Goal: Transaction & Acquisition: Purchase product/service

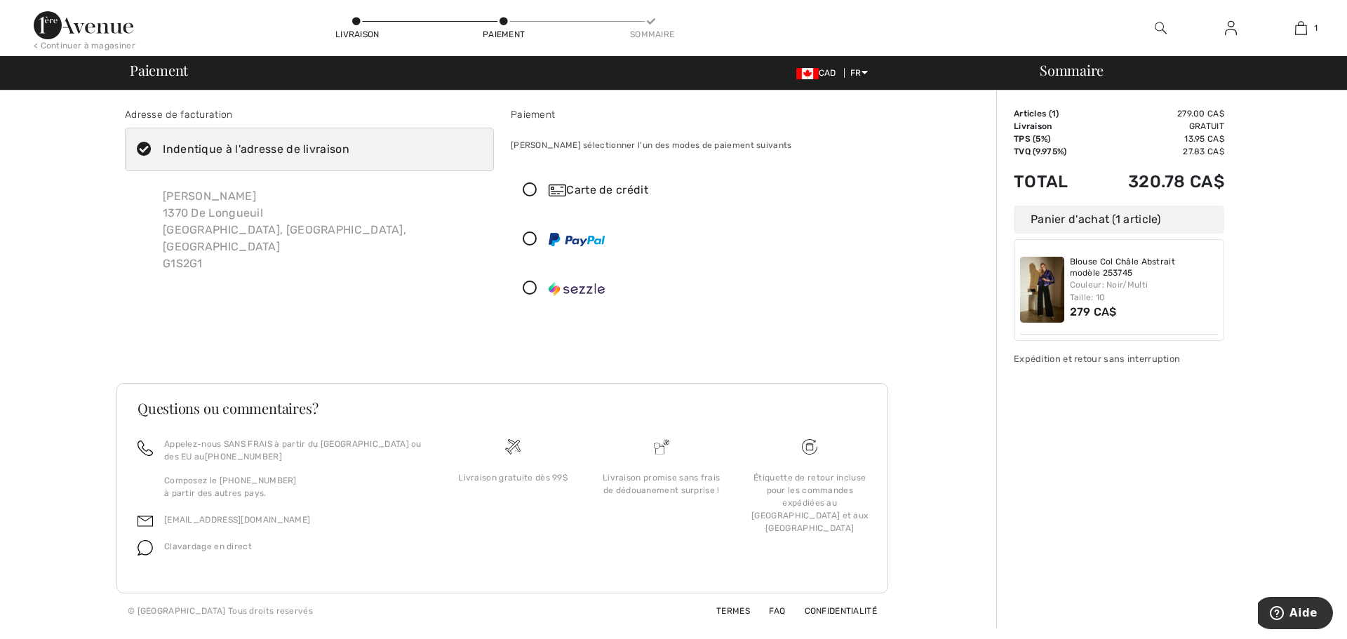
click at [529, 189] on icon at bounding box center [530, 190] width 37 height 15
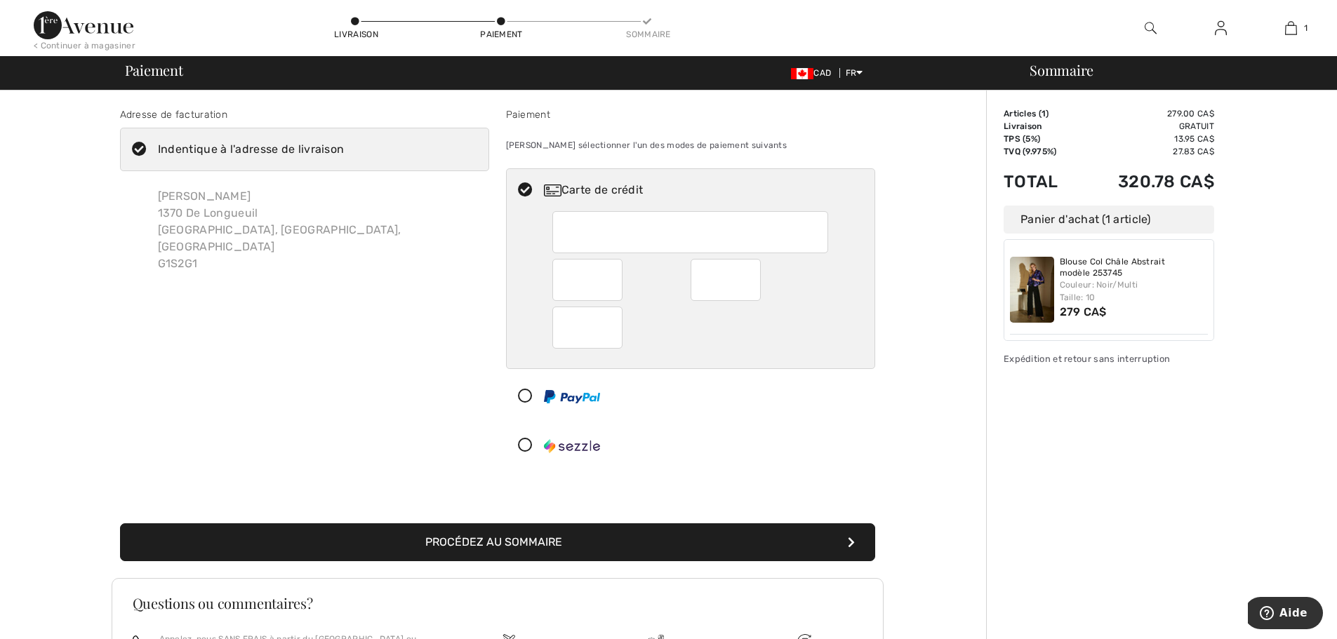
click at [437, 269] on div "Adresse de facturation Indentique à l'adresse de livraison Claire Beaudry-Trude…" at bounding box center [305, 290] width 386 height 366
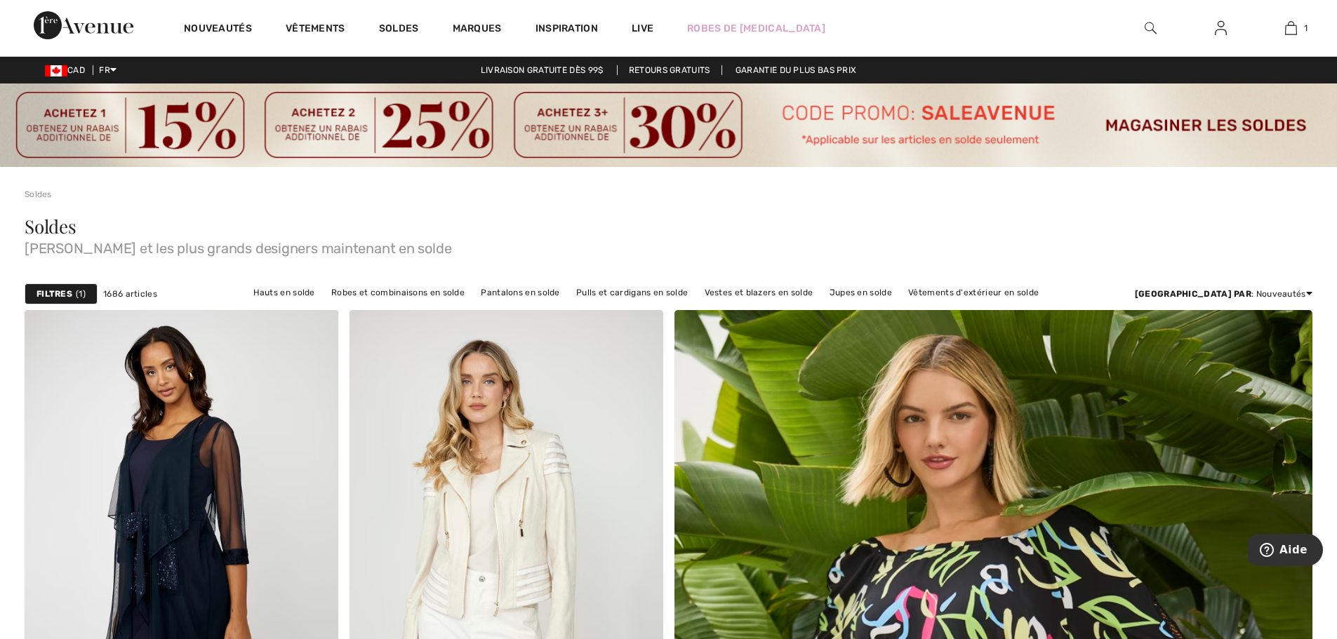
click at [1145, 27] on img at bounding box center [1150, 28] width 12 height 17
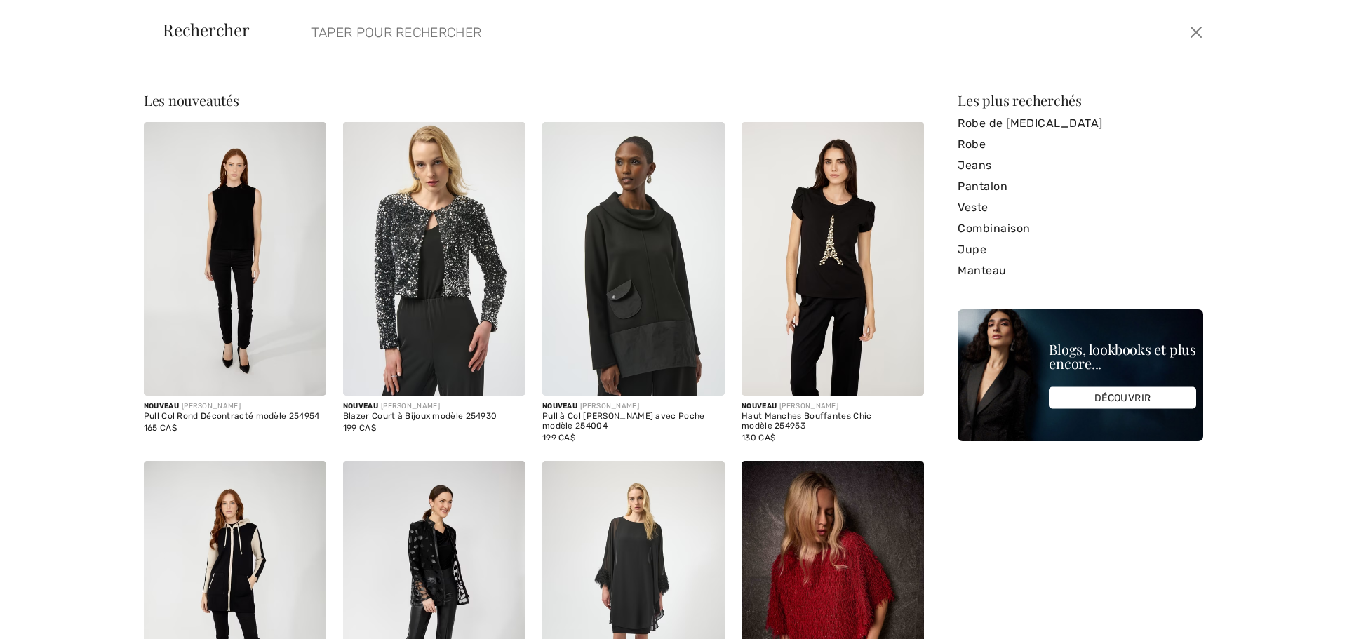
click at [314, 34] on input "search" at bounding box center [633, 32] width 664 height 42
paste input "253745"
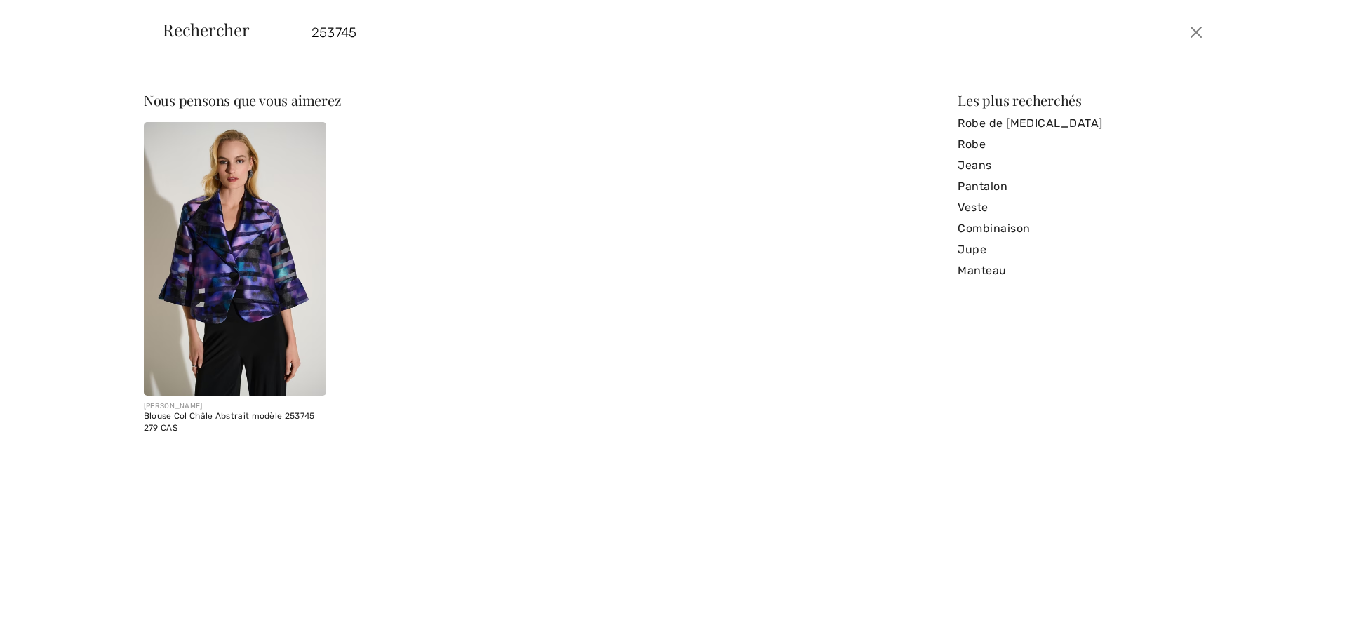
type input "253745"
click at [253, 220] on img at bounding box center [235, 259] width 182 height 274
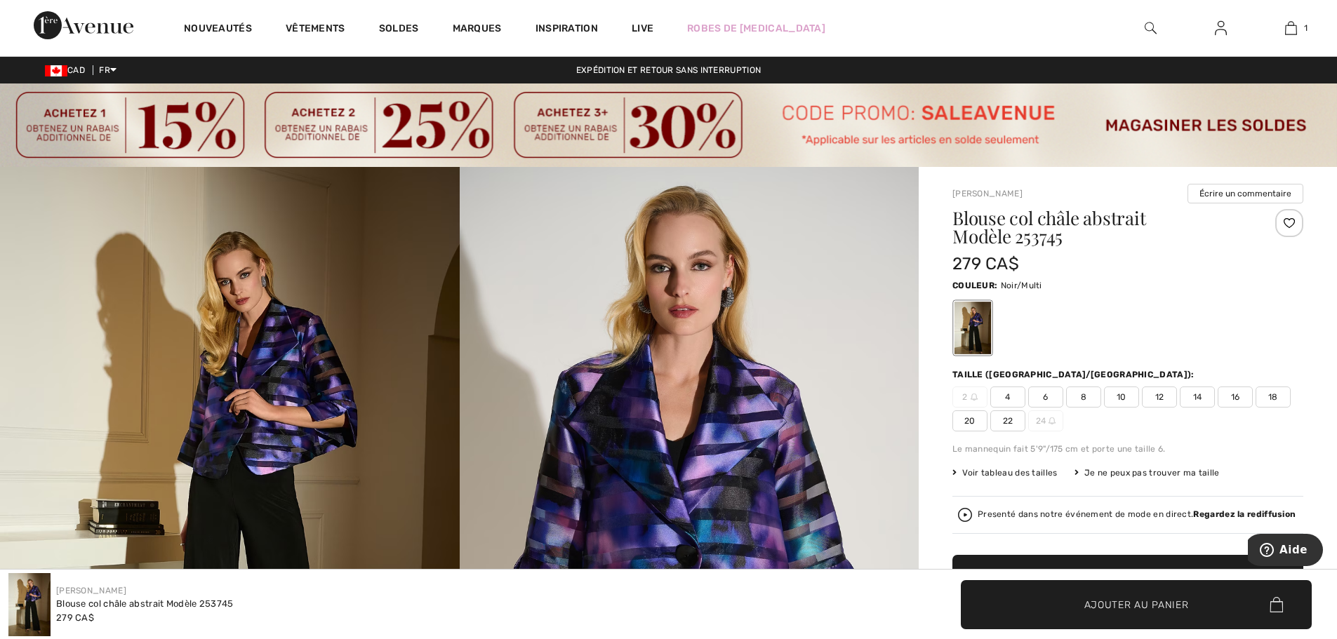
click at [1040, 477] on span "Voir tableau des tailles" at bounding box center [1004, 473] width 105 height 13
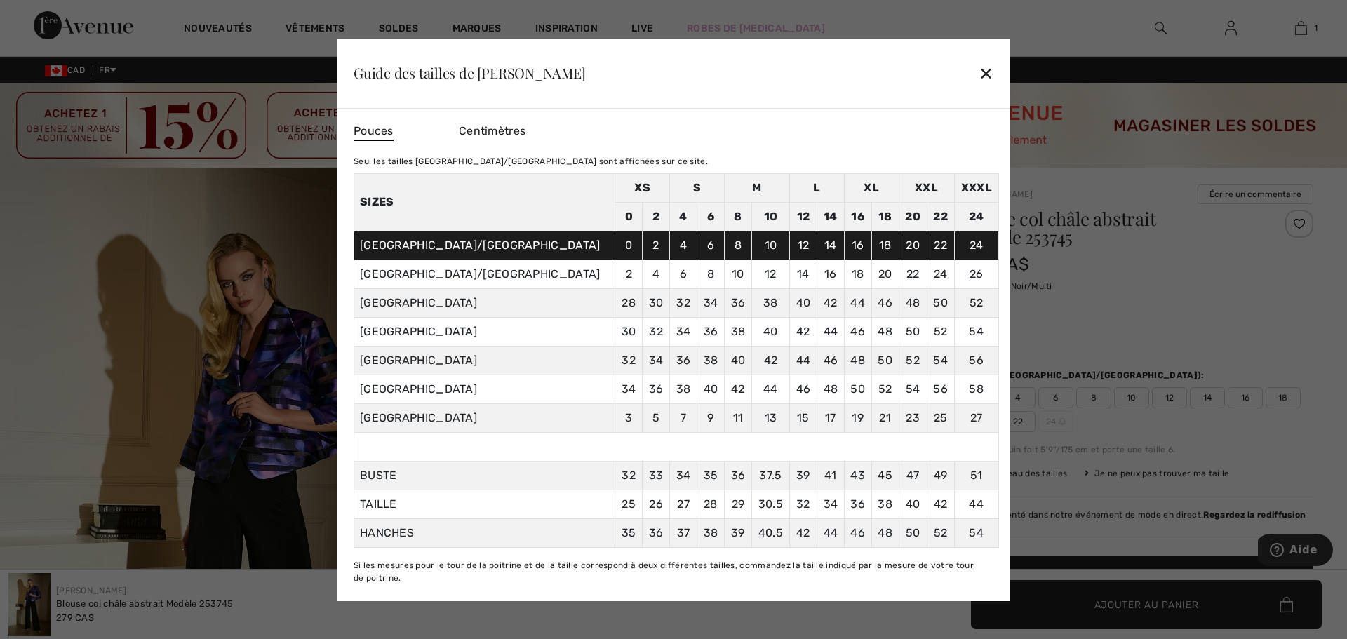
click at [987, 71] on div "✕" at bounding box center [986, 72] width 15 height 29
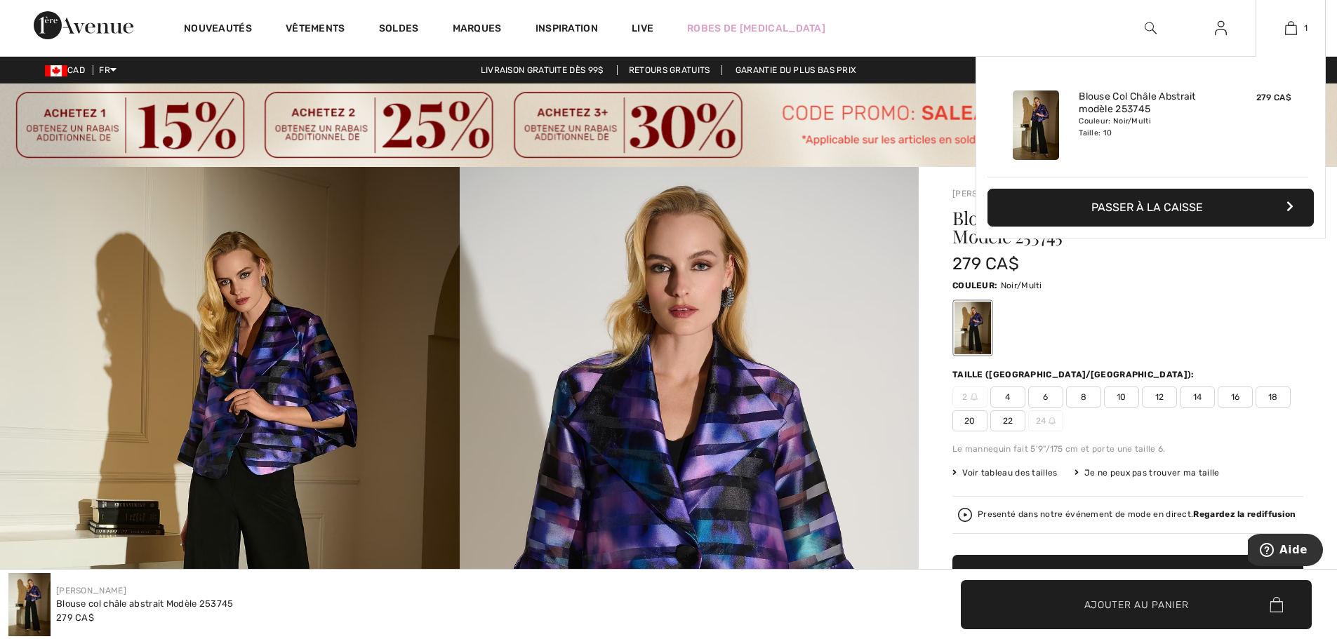
click at [1177, 208] on button "Passer à la caisse" at bounding box center [1150, 208] width 326 height 38
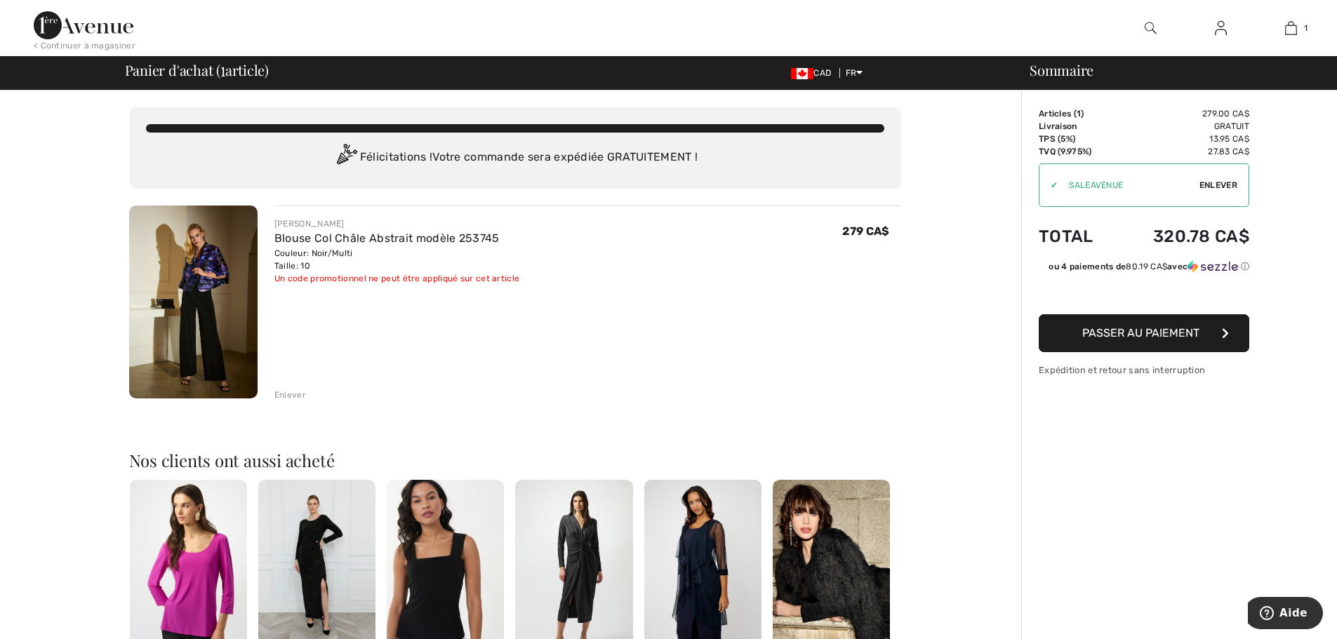
click at [1156, 337] on span "Passer au paiement" at bounding box center [1140, 332] width 117 height 13
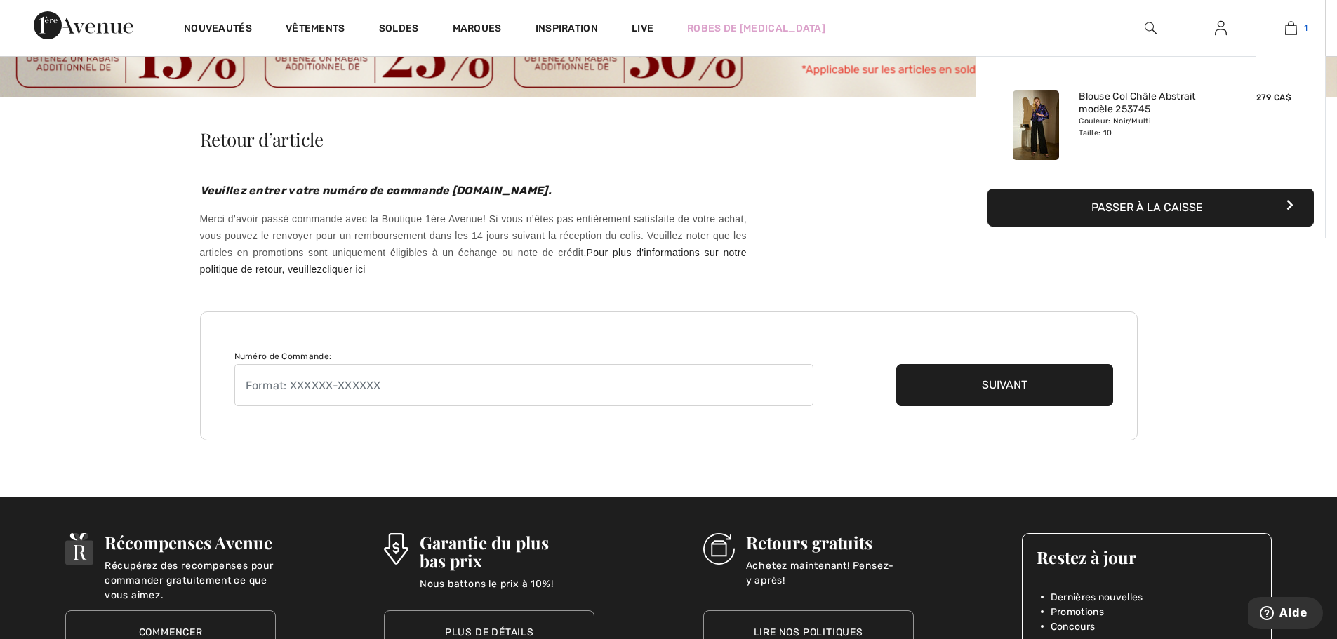
click at [1295, 29] on img at bounding box center [1291, 28] width 12 height 17
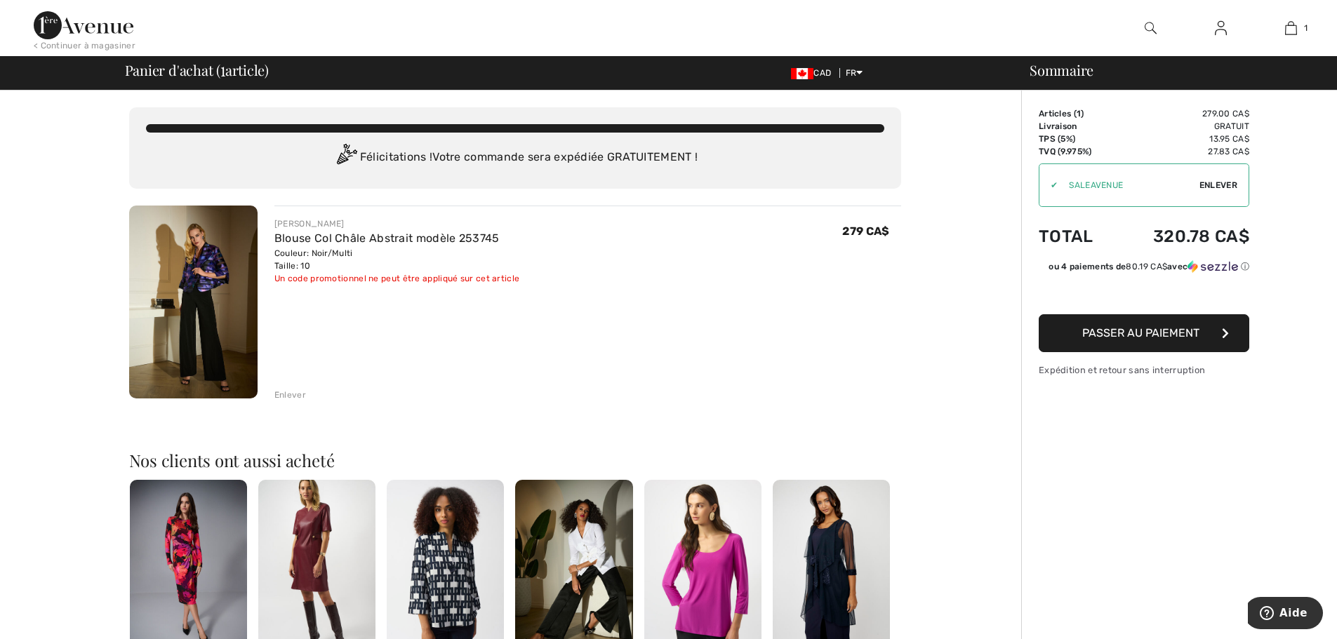
click at [1175, 337] on span "Passer au paiement" at bounding box center [1140, 332] width 117 height 13
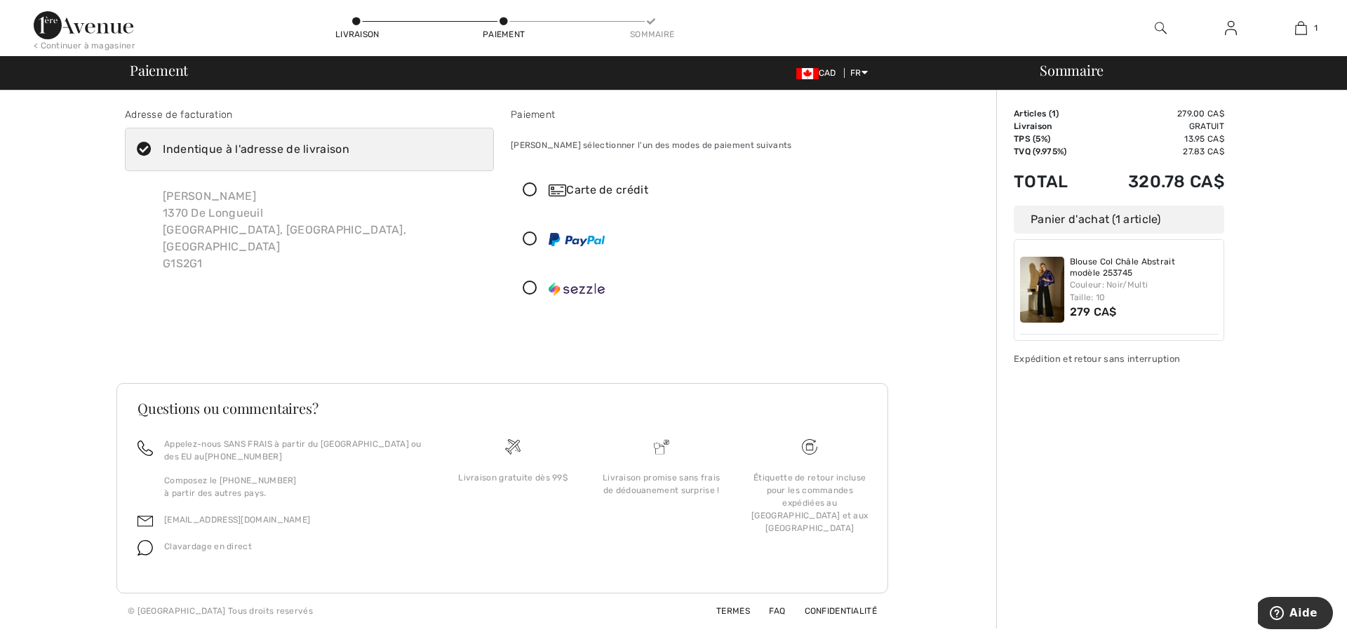
click at [527, 184] on icon at bounding box center [530, 190] width 37 height 15
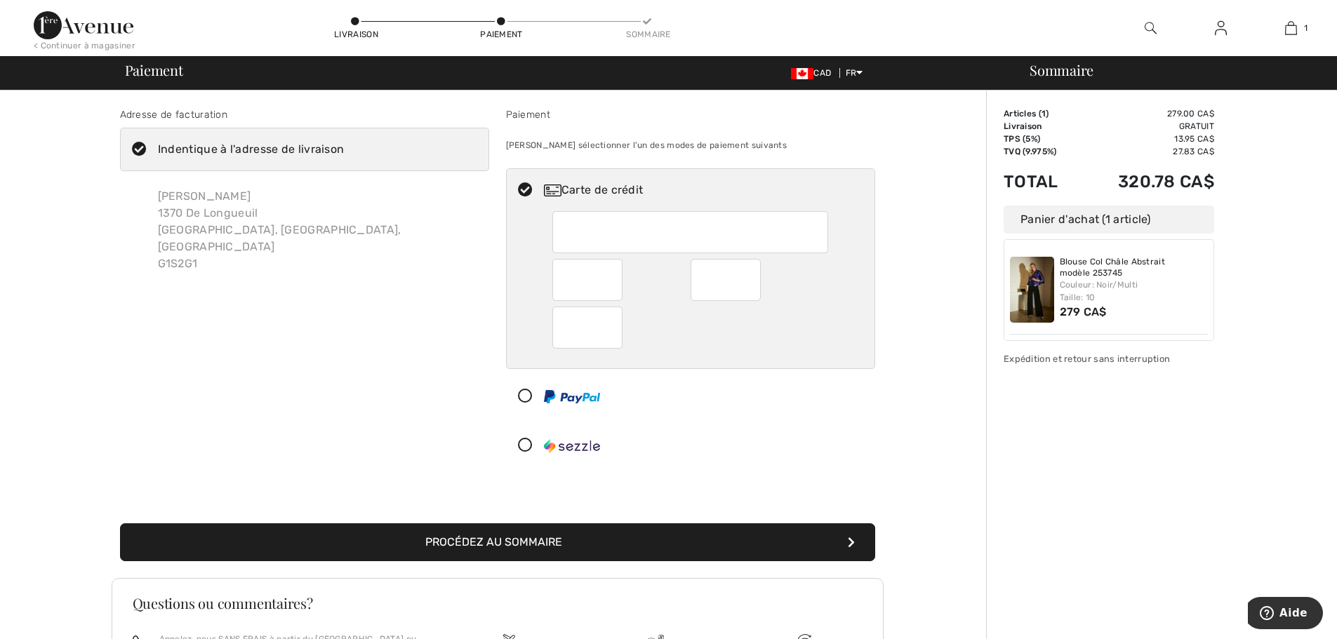
click at [751, 282] on div at bounding box center [725, 280] width 70 height 42
click at [530, 535] on button "Procédez au sommaire" at bounding box center [497, 542] width 755 height 38
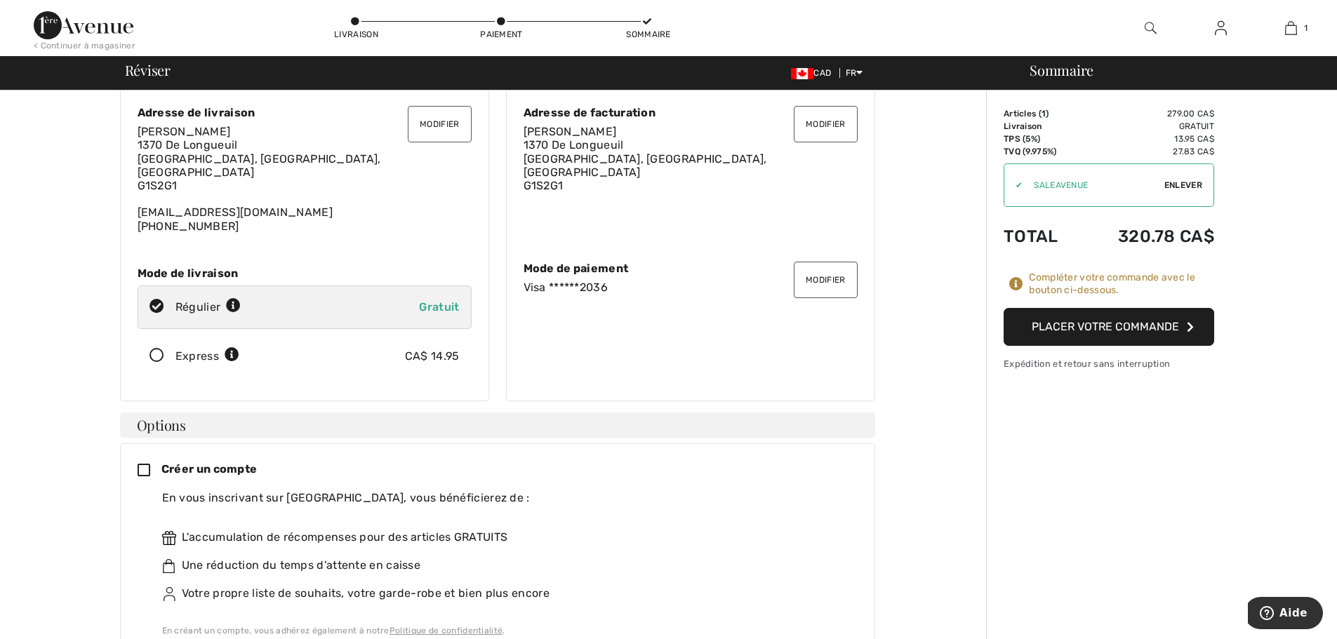
scroll to position [23, 0]
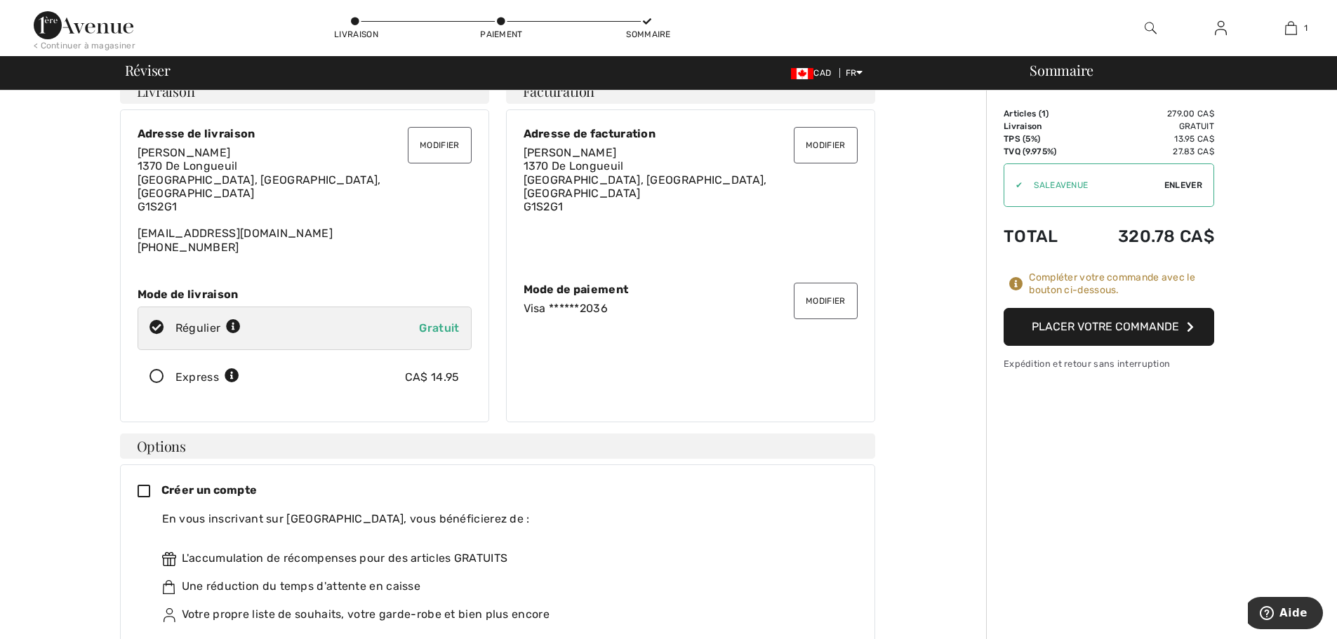
click at [1110, 333] on button "Placer votre commande" at bounding box center [1108, 327] width 210 height 38
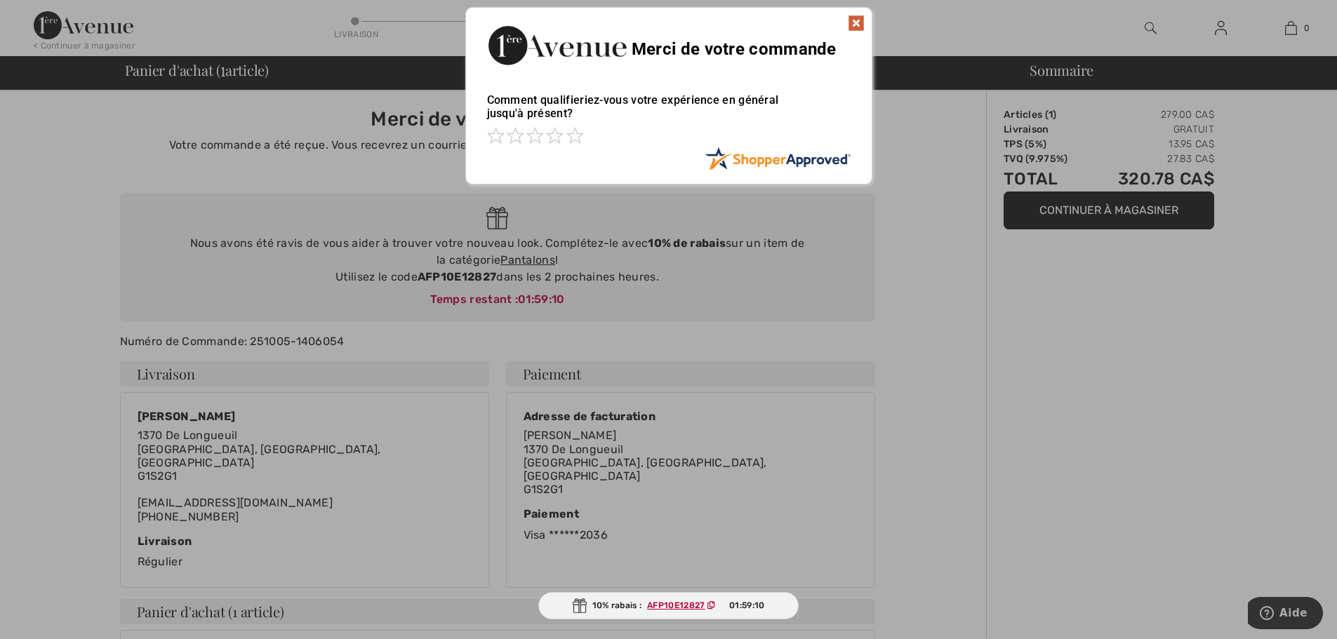
click at [857, 23] on img at bounding box center [856, 23] width 17 height 17
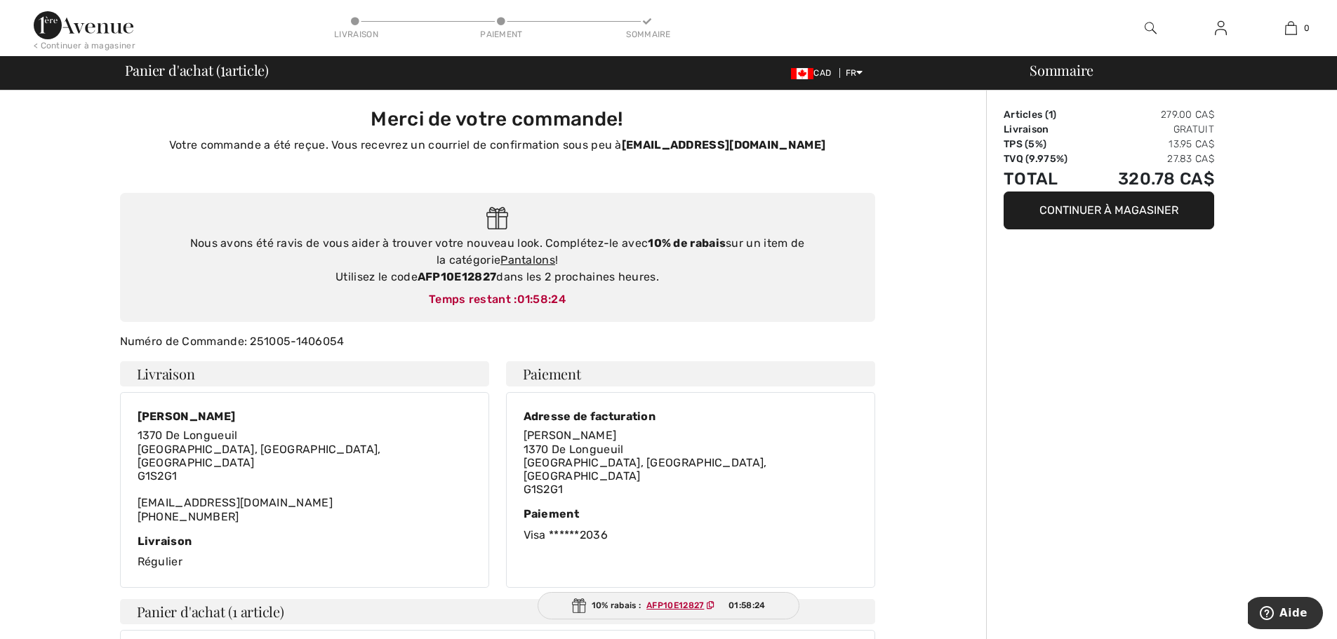
click at [1139, 208] on button "Continuer à magasiner" at bounding box center [1108, 211] width 210 height 38
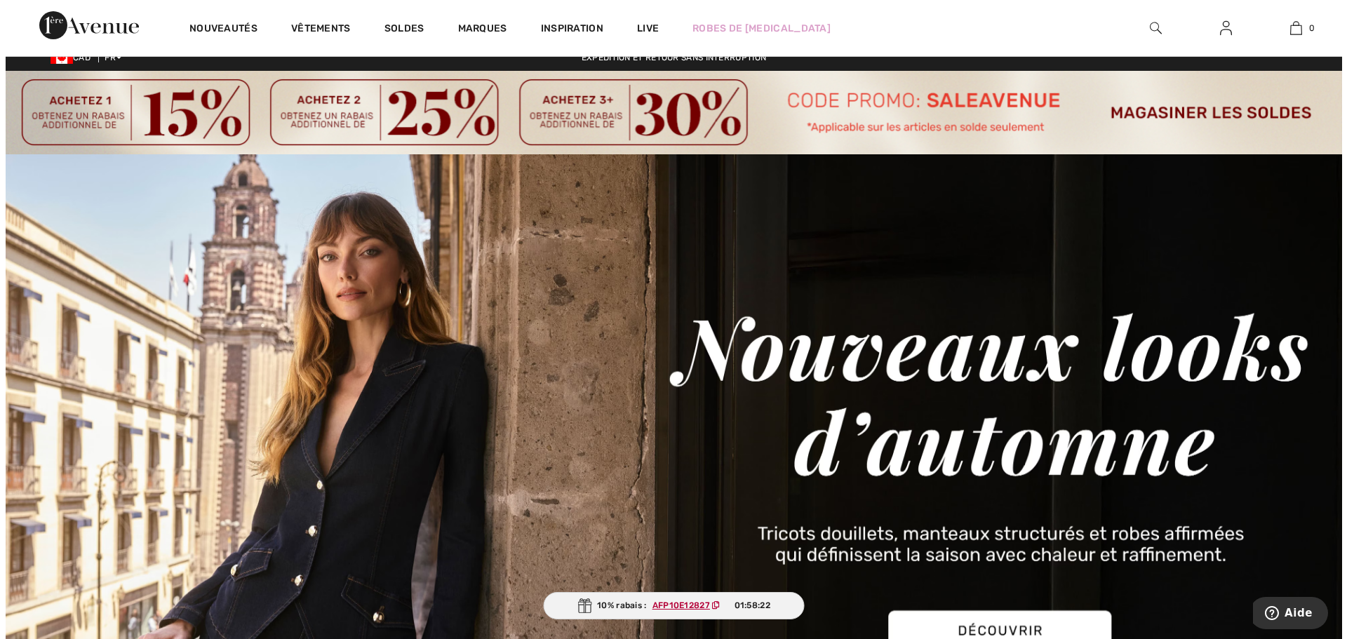
scroll to position [23, 0]
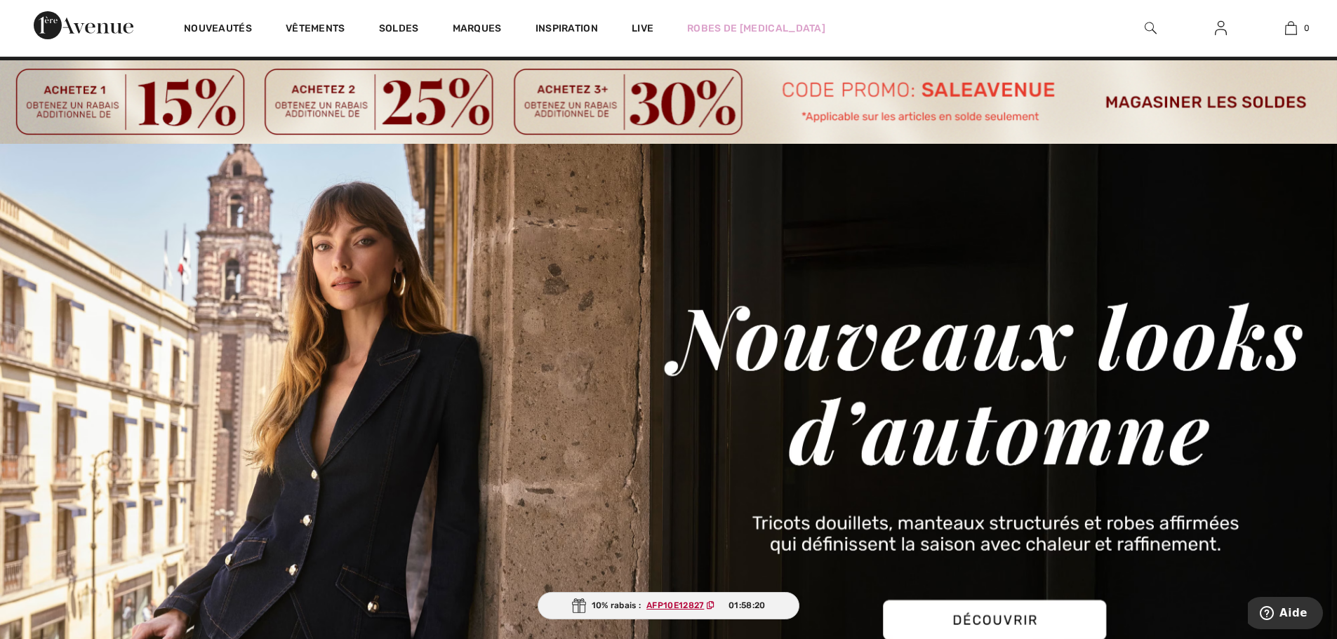
click at [1153, 21] on img at bounding box center [1150, 28] width 12 height 17
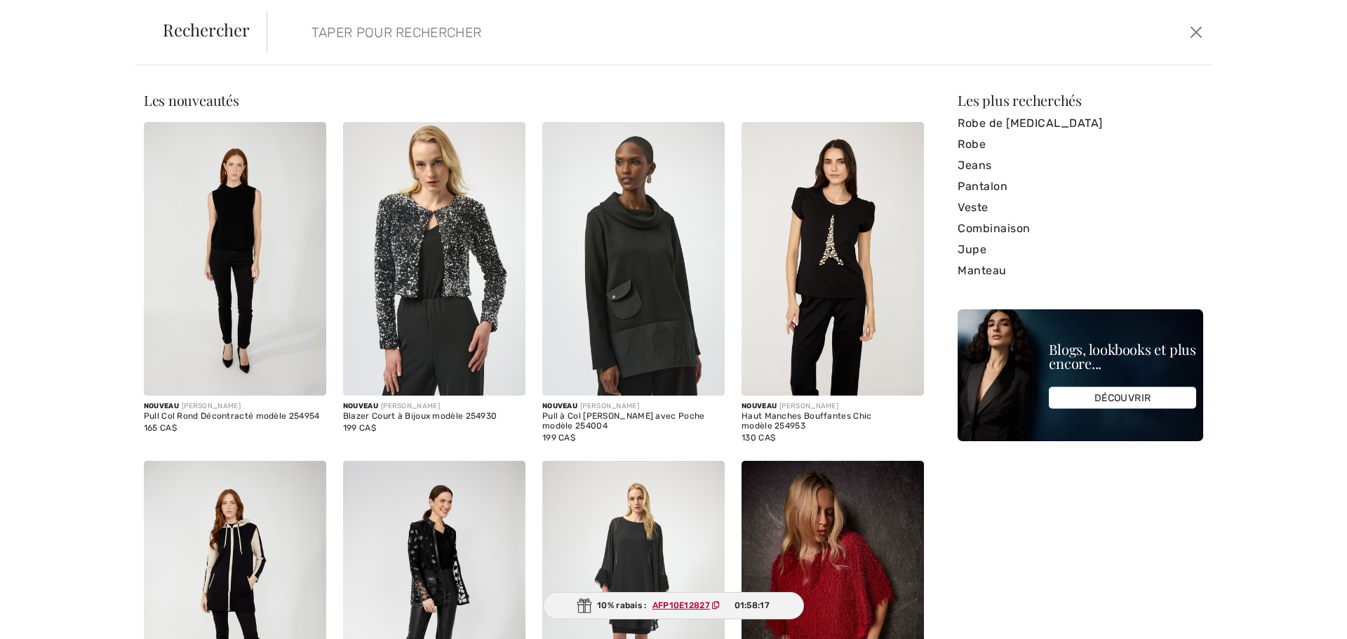
paste input "253745"
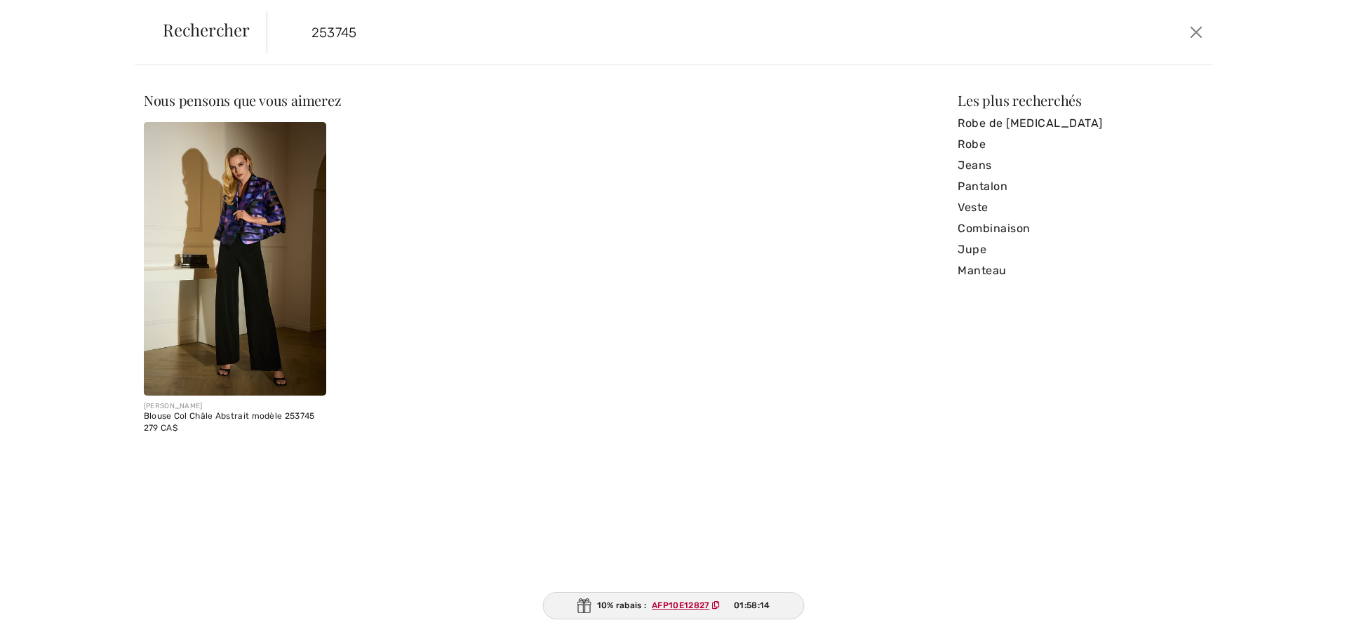
type input "253745"
click at [254, 225] on img at bounding box center [235, 259] width 182 height 274
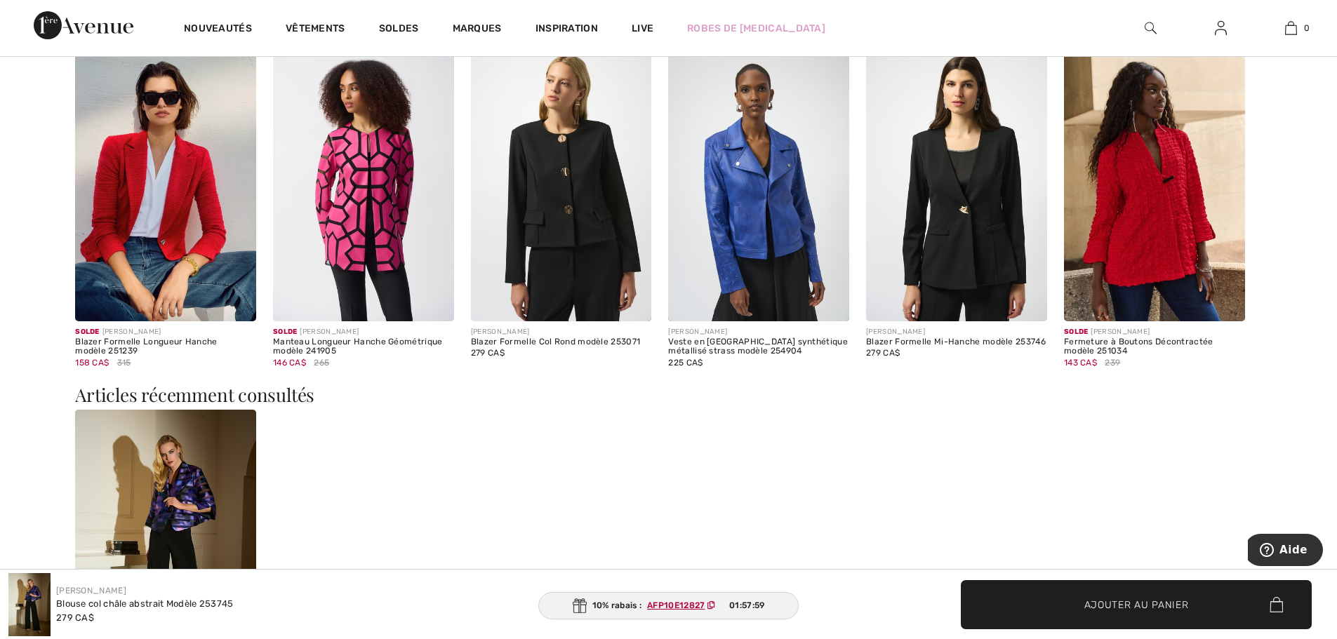
scroll to position [2128, 0]
